Goal: Information Seeking & Learning: Check status

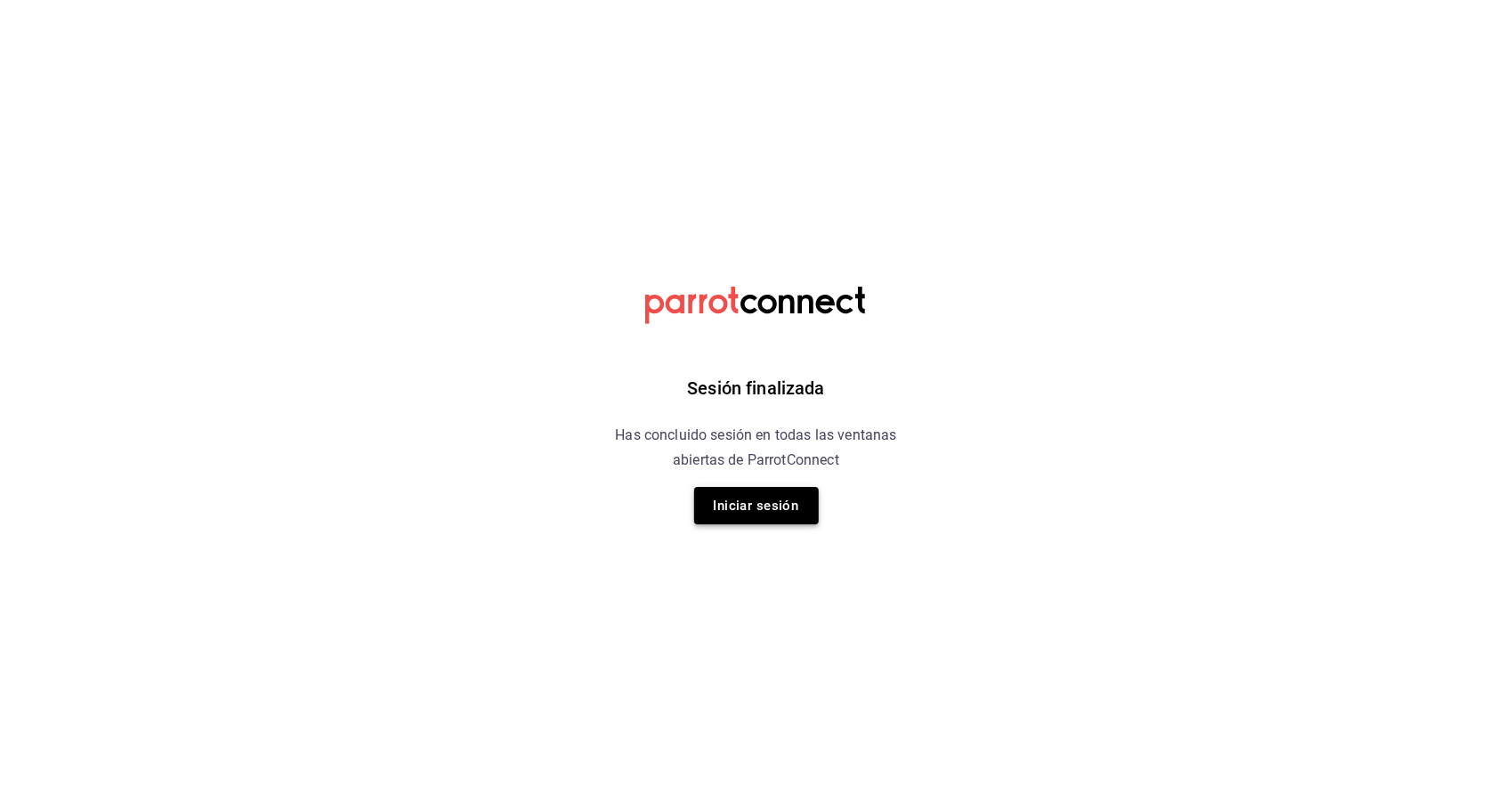
click at [707, 517] on button "Iniciar sesión" at bounding box center [756, 505] width 124 height 38
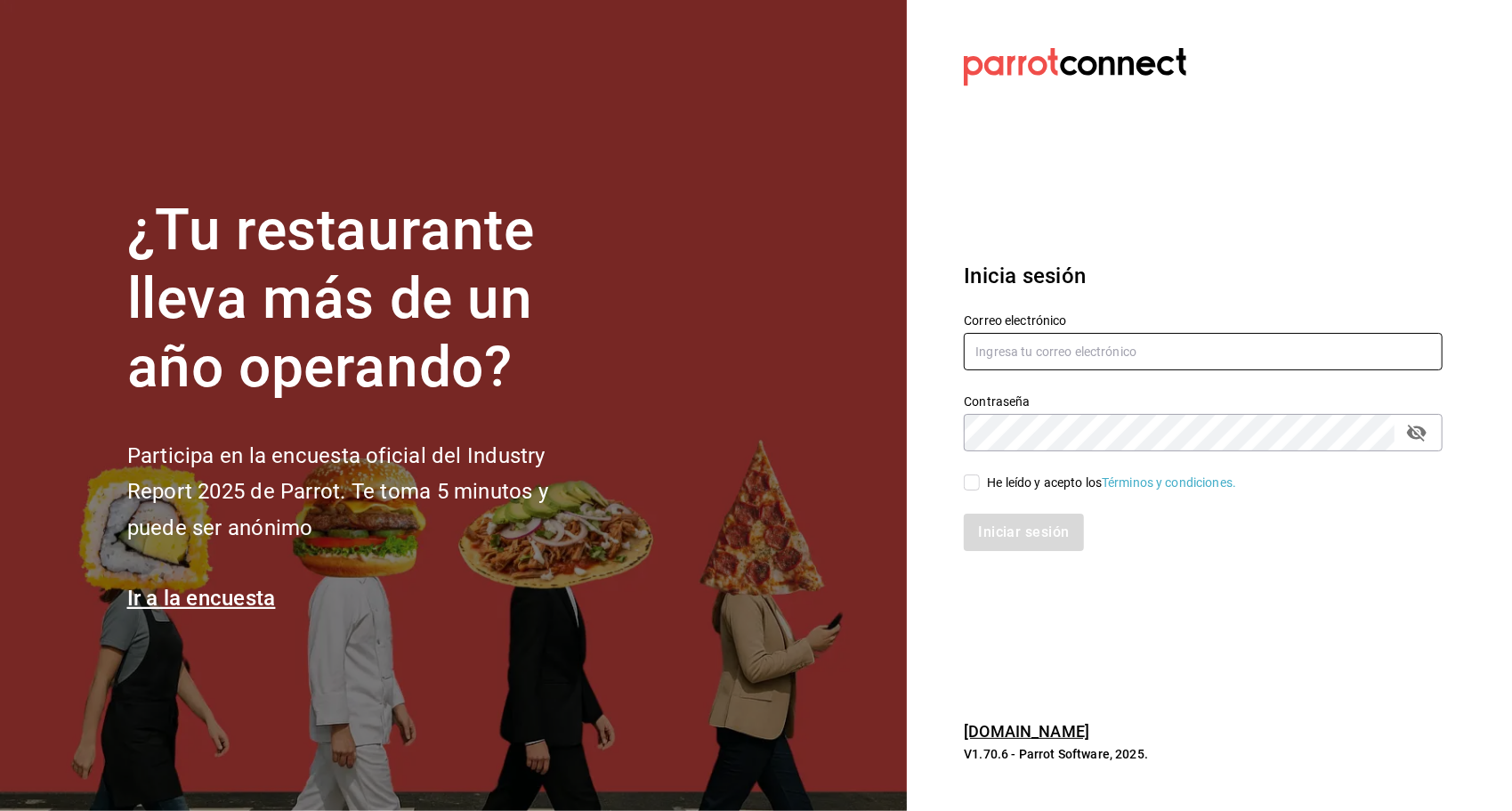
type input "[EMAIL_ADDRESS][DOMAIN_NAME]"
click at [1000, 355] on input "[EMAIL_ADDRESS][DOMAIN_NAME]" at bounding box center [1204, 351] width 479 height 38
click at [977, 485] on input "He leído y acepto los Términos y condiciones." at bounding box center [972, 482] width 16 height 16
checkbox input "true"
click at [1003, 533] on button "Iniciar sesión" at bounding box center [1024, 532] width 121 height 38
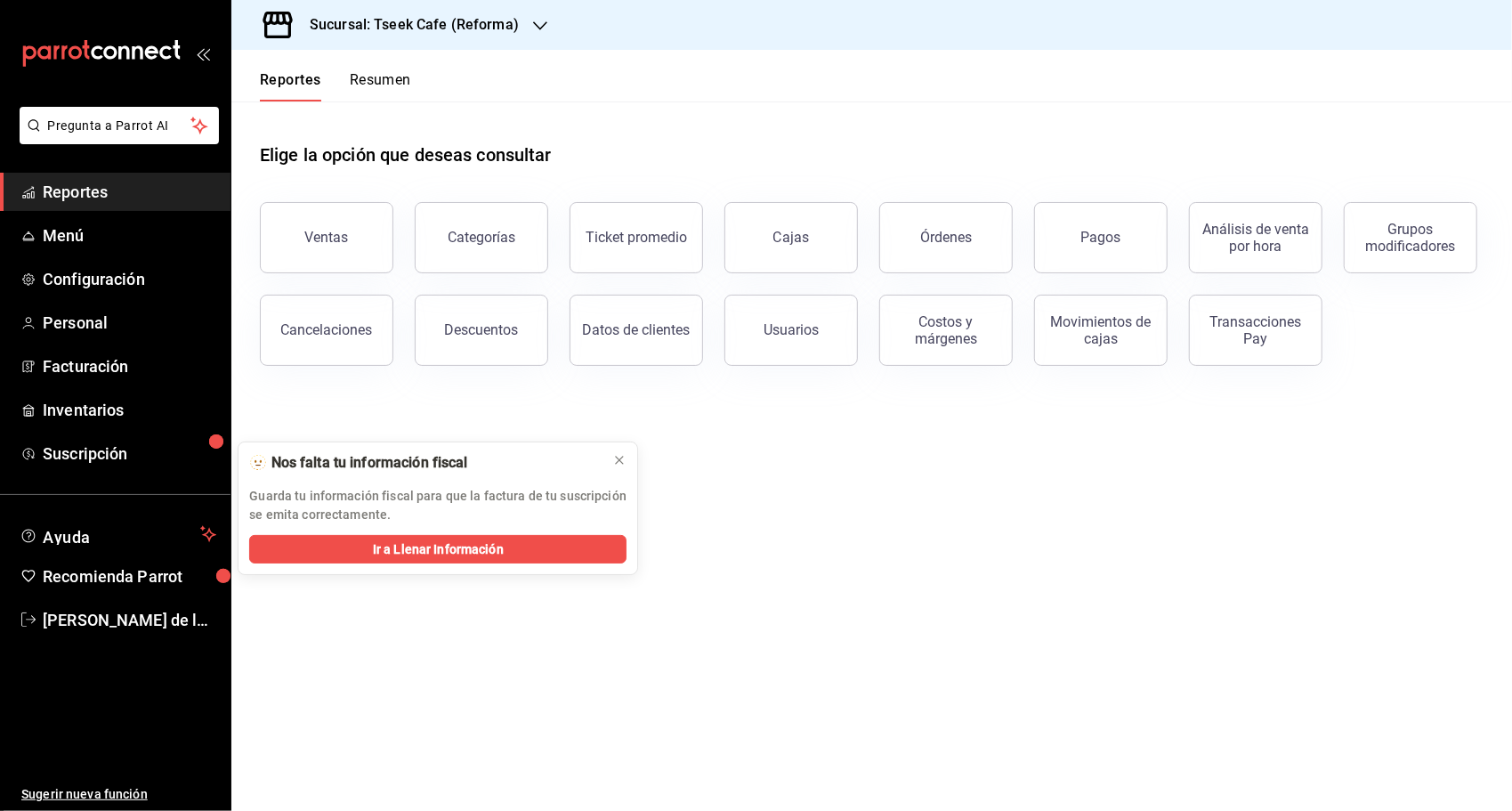
click at [323, 254] on button "Ventas" at bounding box center [327, 237] width 134 height 71
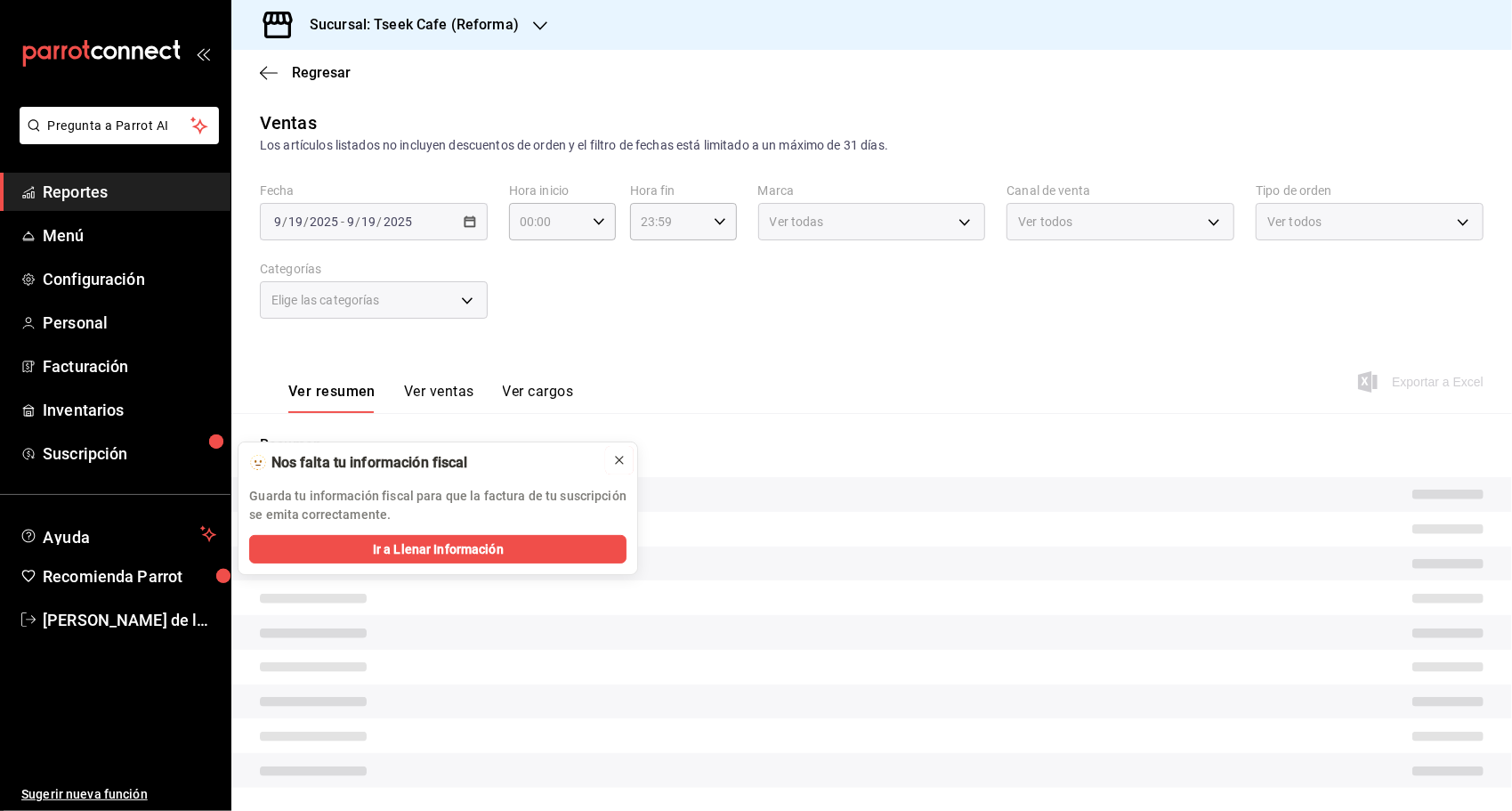
click at [621, 458] on icon at bounding box center [619, 460] width 7 height 7
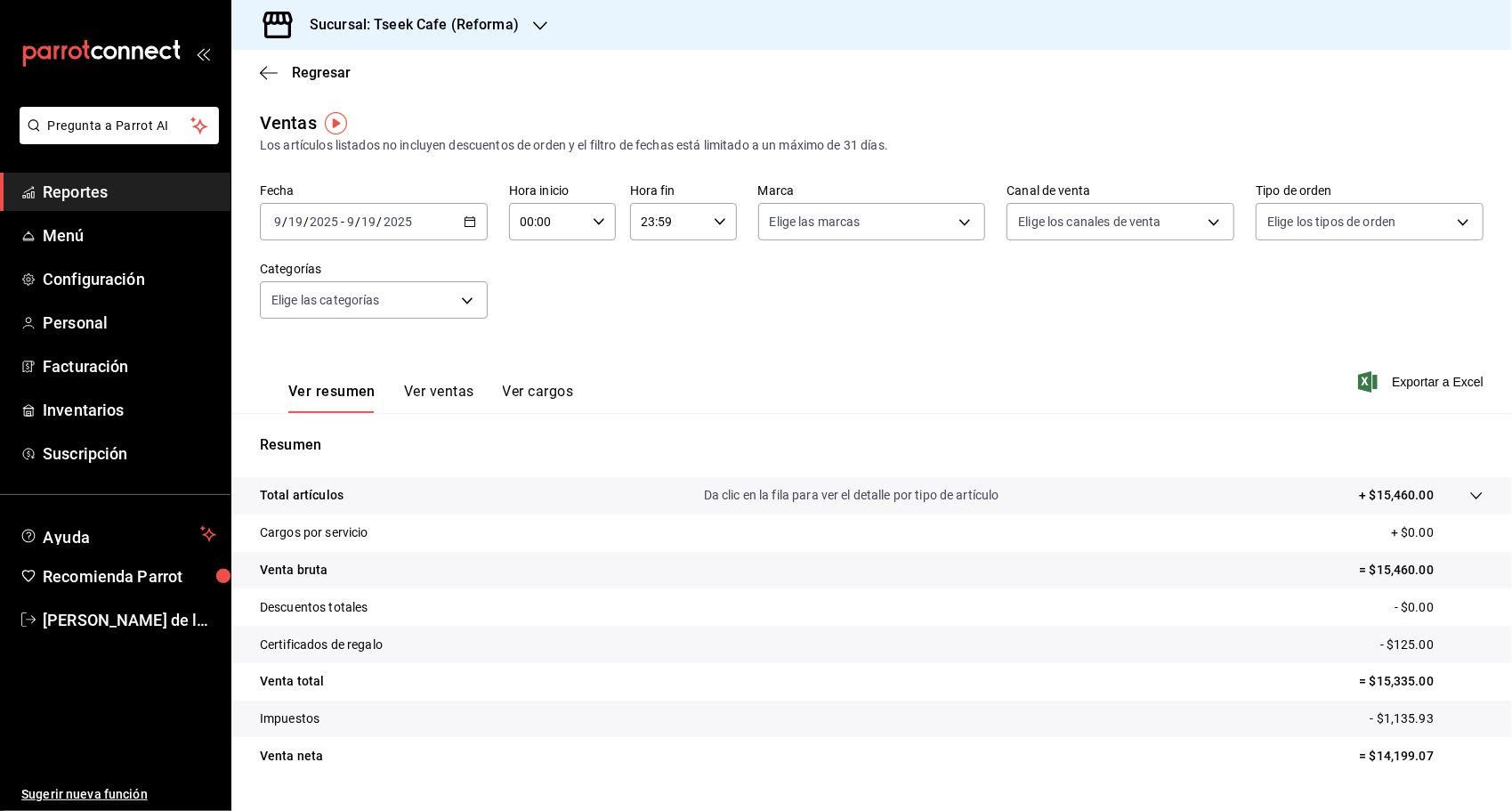
drag, startPoint x: 242, startPoint y: 62, endPoint x: 255, endPoint y: 62, distance: 13.0
click at [245, 62] on div "Regresar" at bounding box center [872, 72] width 1280 height 46
click at [259, 64] on div "Regresar" at bounding box center [872, 72] width 1280 height 46
click at [488, 299] on div "Fecha 2025-09-19 9 / 19 / 2025 - 2025-09-19 9 / 19 / 2025 Hora inicio 00:00 Hor…" at bounding box center [871, 261] width 1223 height 156
click at [577, 81] on div "Regresar" at bounding box center [872, 72] width 1280 height 46
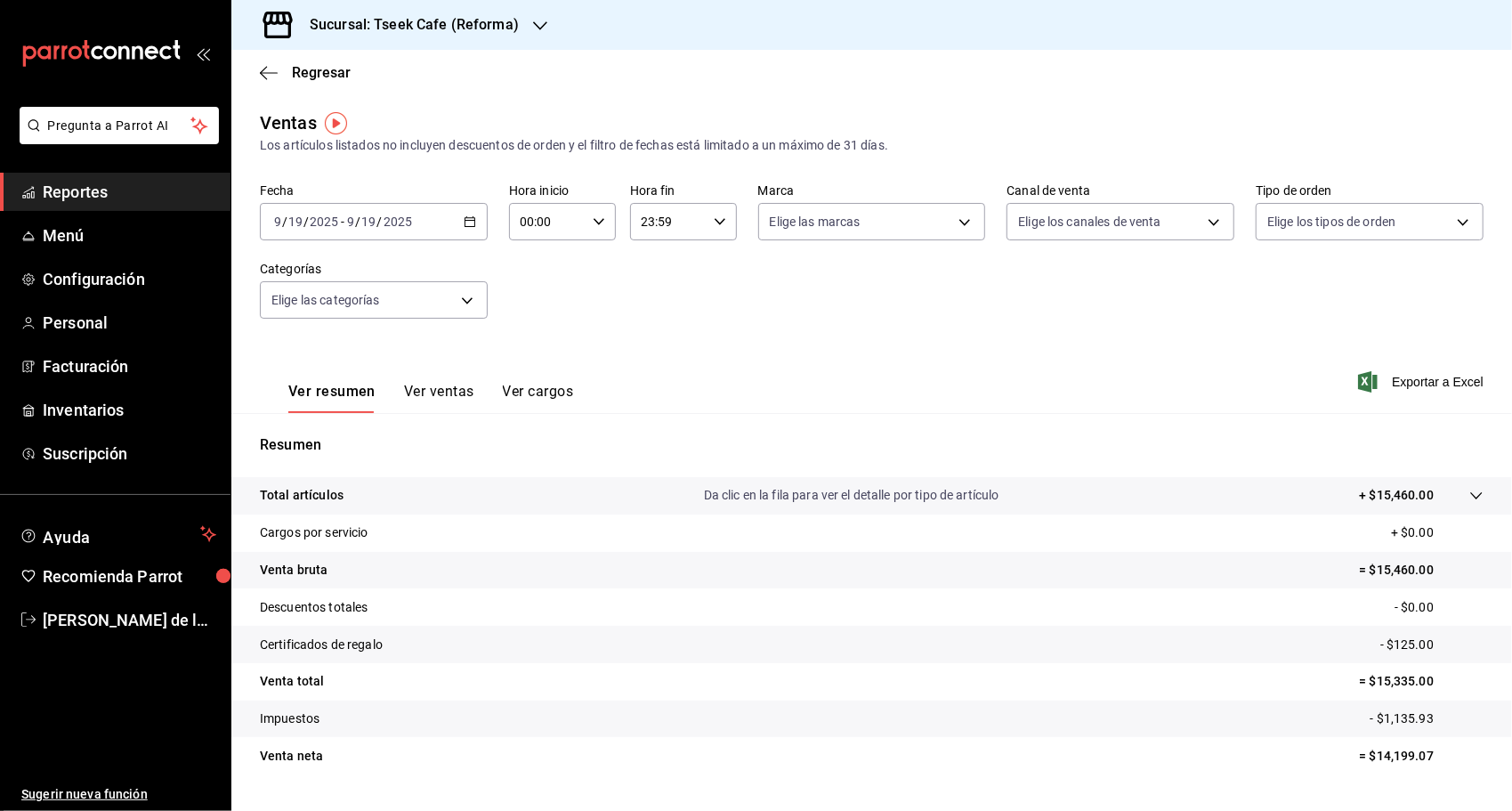
click at [84, 183] on span "Reportes" at bounding box center [129, 191] width 174 height 24
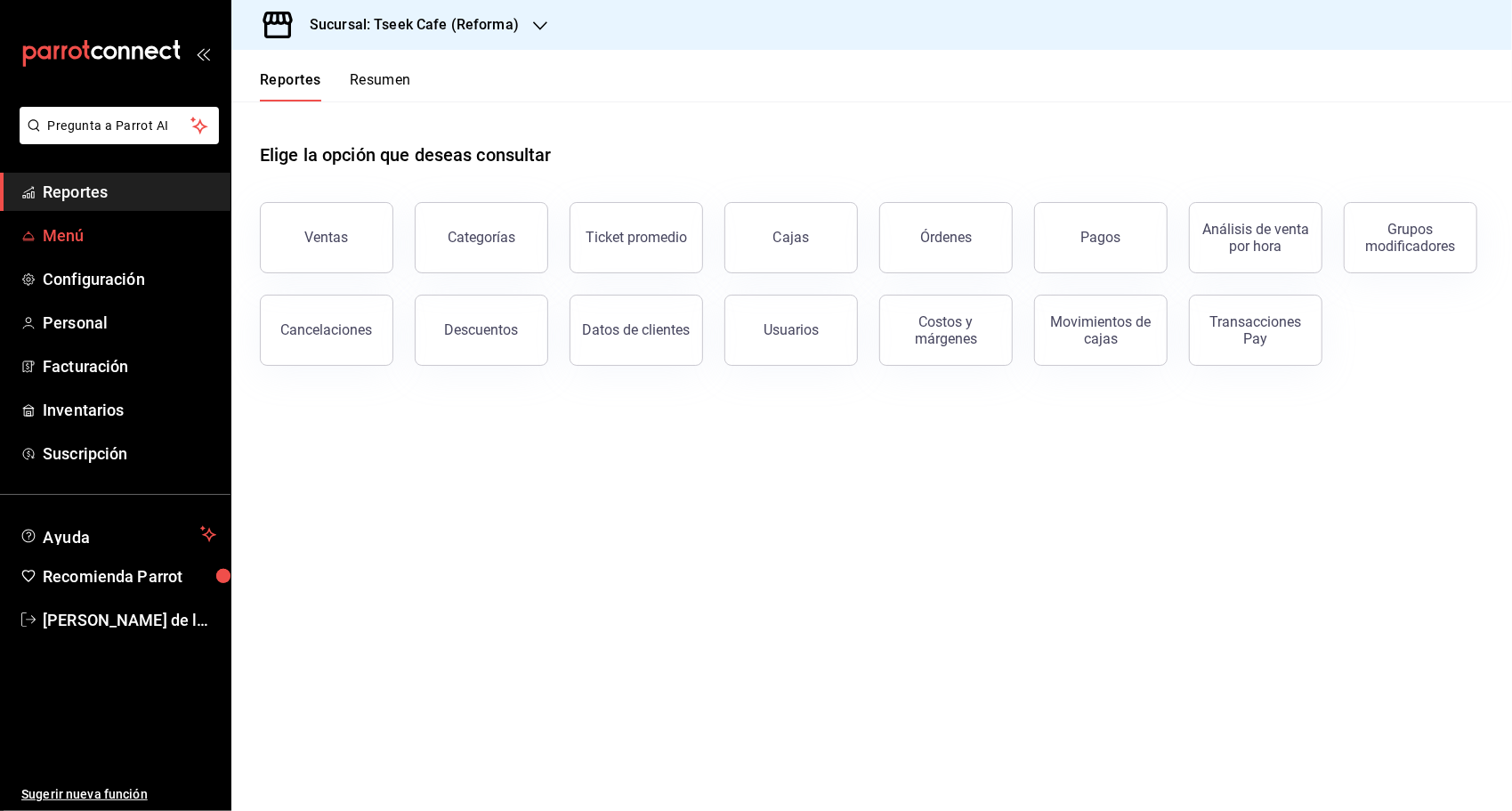
click at [52, 222] on link "Menú" at bounding box center [115, 235] width 231 height 38
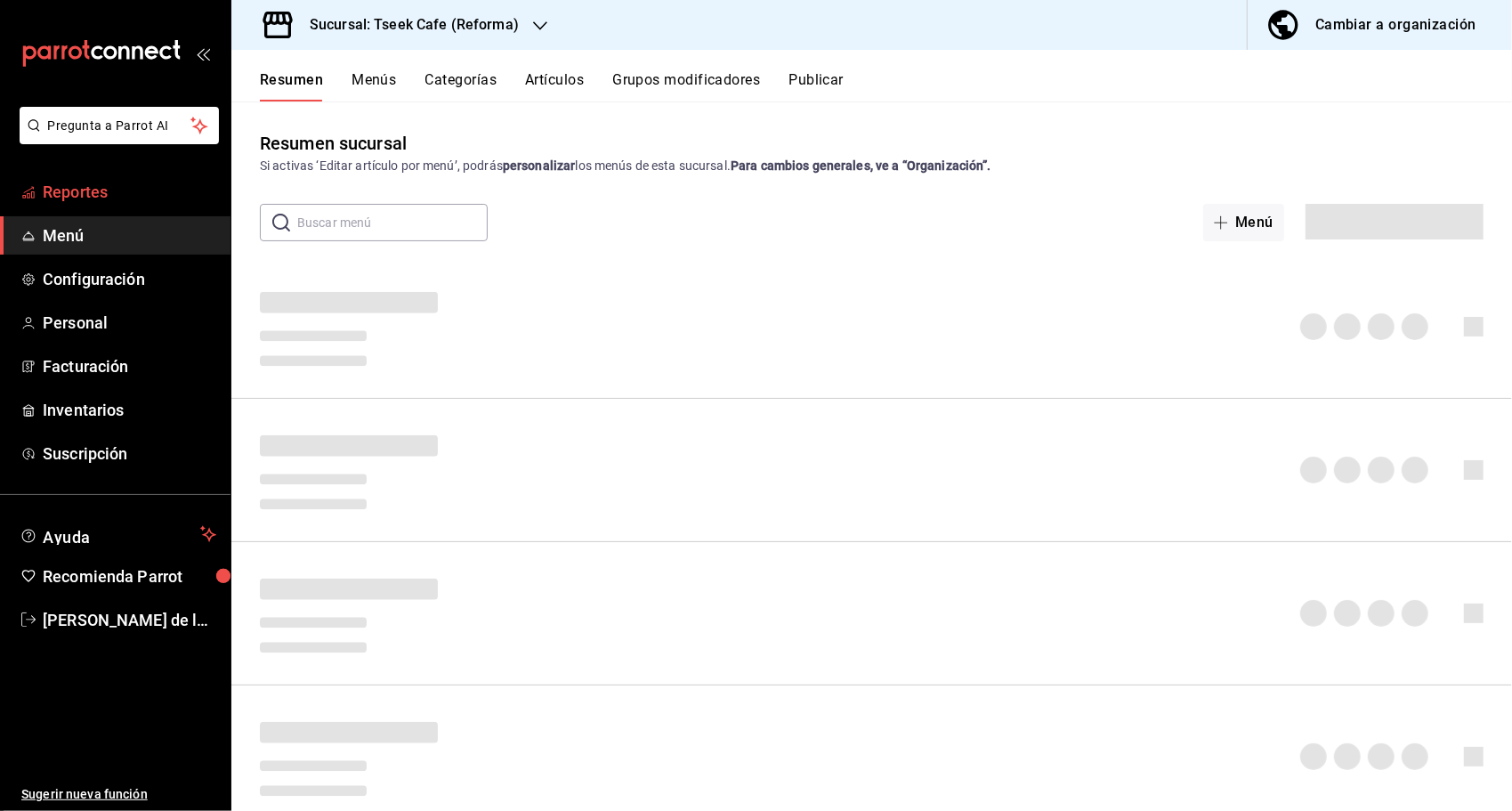
click at [100, 196] on span "Reportes" at bounding box center [129, 191] width 174 height 24
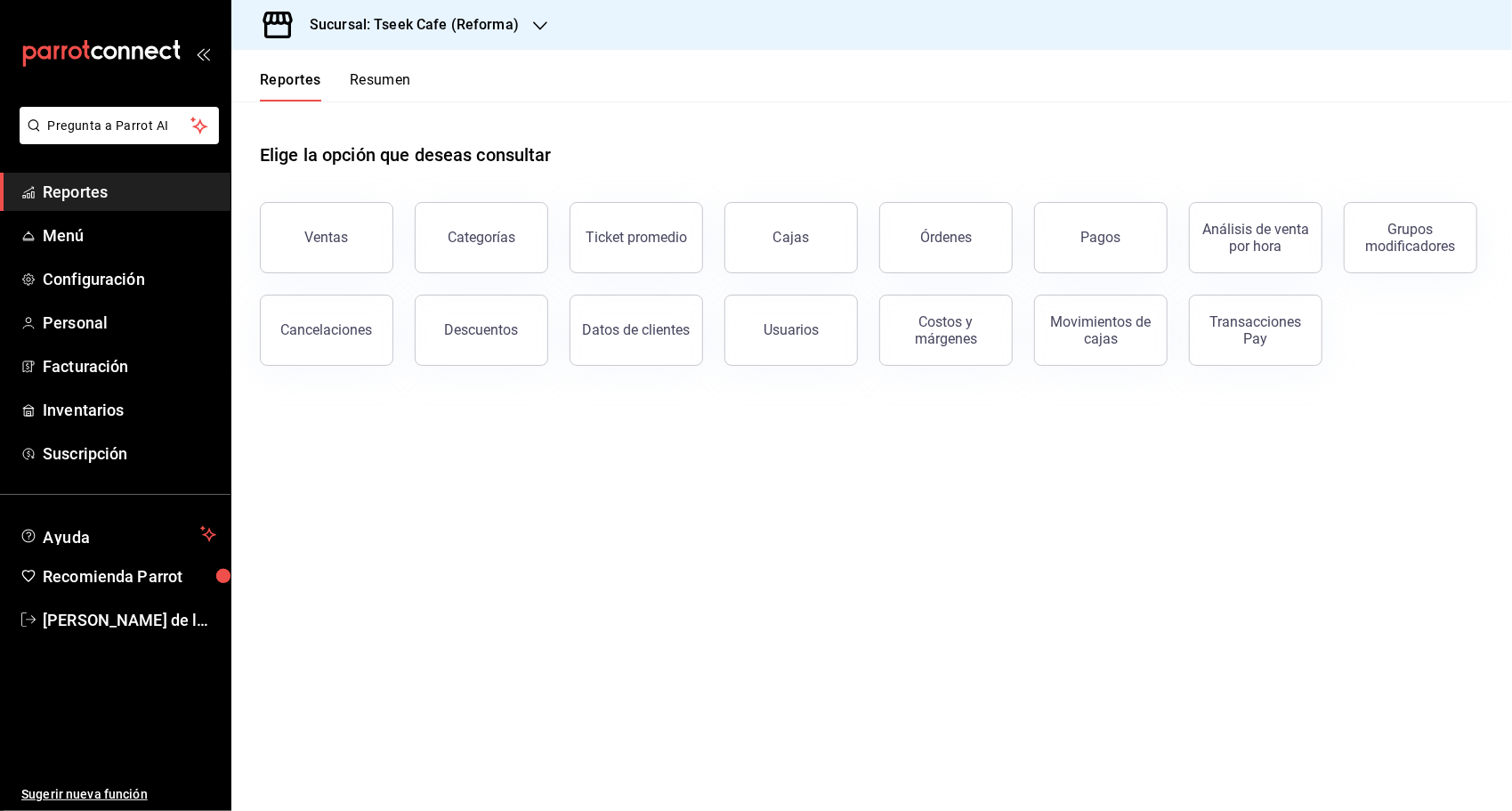
click at [1337, 639] on main "Elige la opción que deseas consultar Ventas Categorías Ticket promedio Cajas Ór…" at bounding box center [872, 456] width 1280 height 709
click at [512, 253] on button "Categorías" at bounding box center [482, 237] width 134 height 71
